Goal: Information Seeking & Learning: Check status

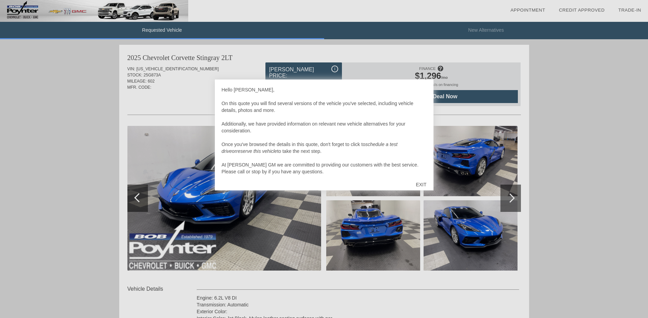
click at [421, 185] on div "EXIT" at bounding box center [421, 185] width 24 height 20
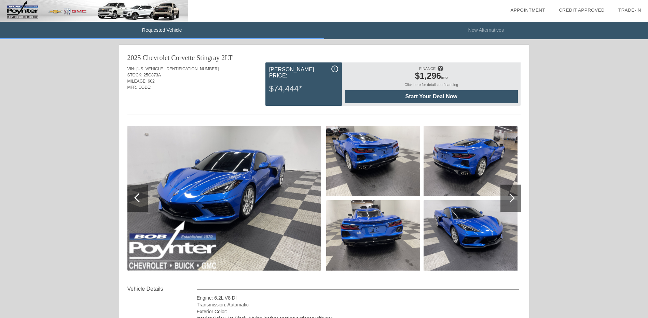
click at [512, 197] on div at bounding box center [510, 198] width 9 height 9
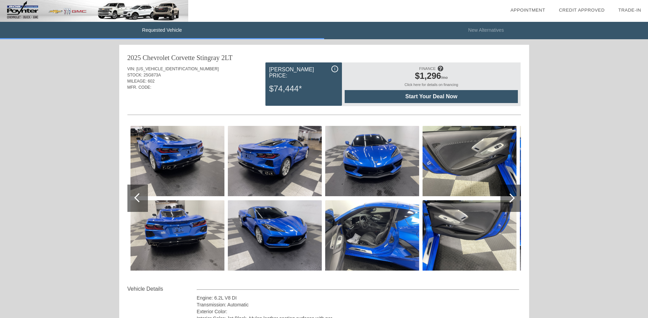
click at [512, 197] on div at bounding box center [510, 198] width 9 height 9
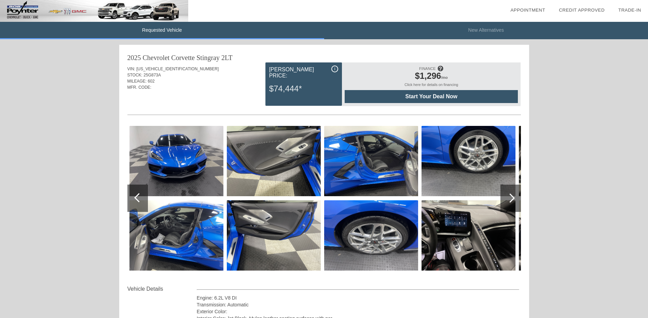
click at [512, 197] on div at bounding box center [510, 198] width 9 height 9
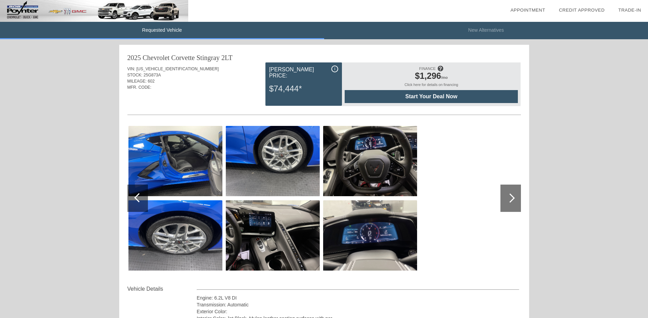
click at [512, 197] on div at bounding box center [510, 198] width 9 height 9
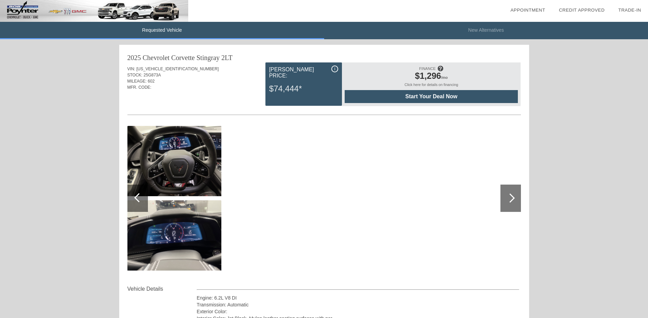
click at [136, 202] on div at bounding box center [137, 198] width 20 height 27
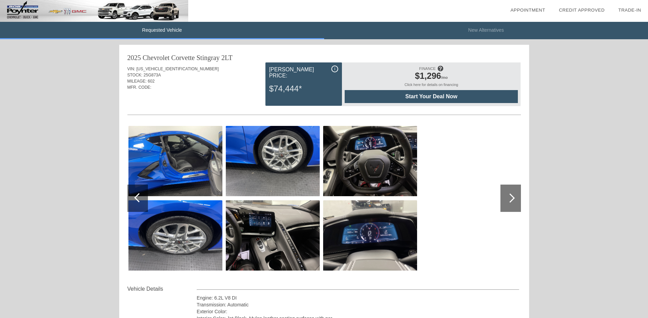
click at [136, 202] on div at bounding box center [137, 198] width 20 height 27
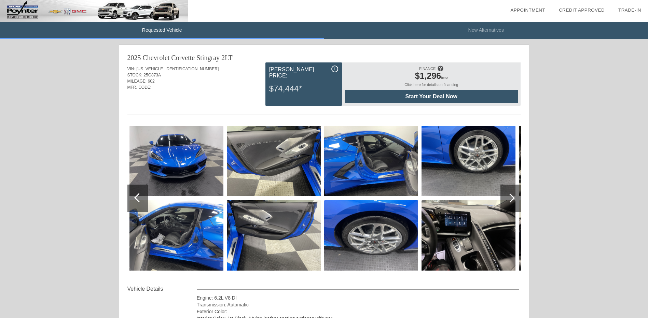
click at [136, 202] on div at bounding box center [137, 198] width 20 height 27
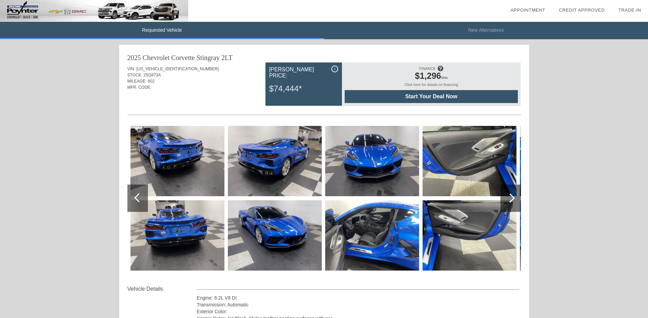
click at [136, 197] on div at bounding box center [138, 197] width 9 height 9
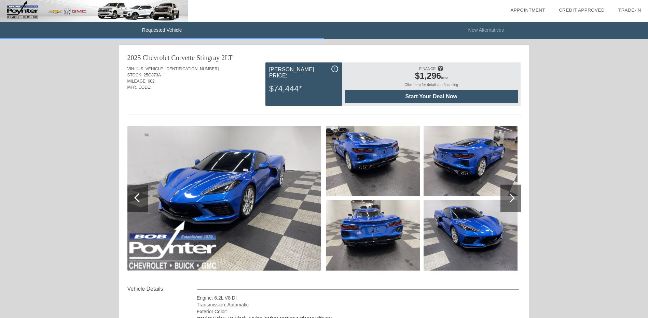
click at [510, 196] on div at bounding box center [510, 198] width 9 height 9
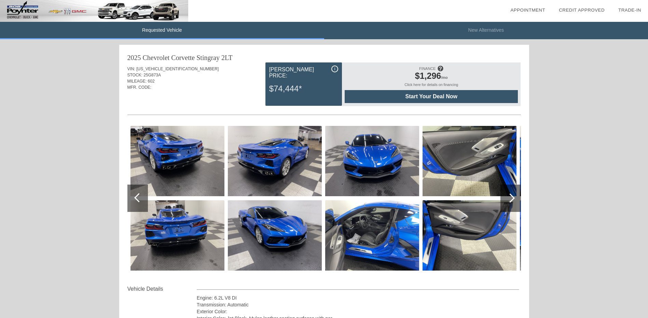
click at [138, 197] on div at bounding box center [138, 197] width 9 height 9
